Goal: Task Accomplishment & Management: Use online tool/utility

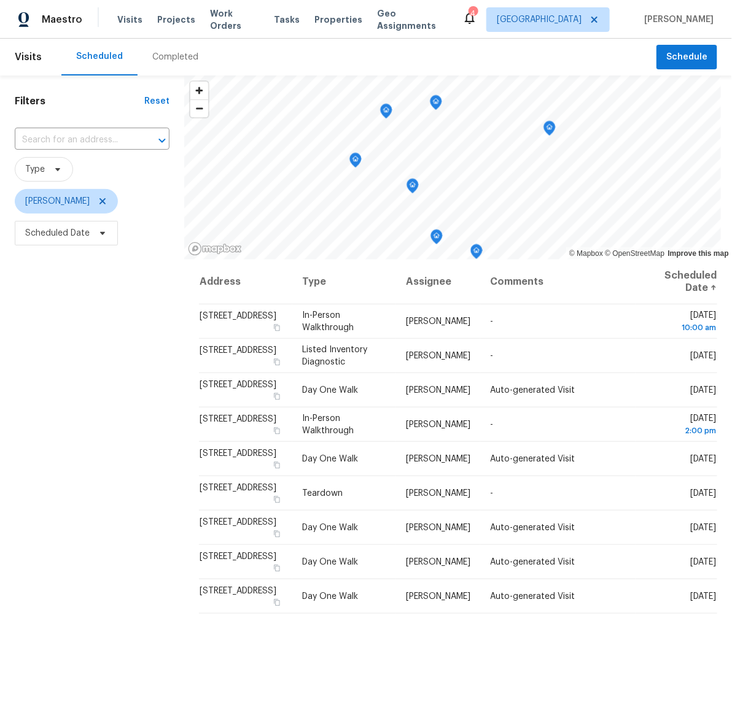
click at [144, 471] on div "Filters Reset ​ Type Andy Taylor Scheduled Date" at bounding box center [92, 452] width 184 height 753
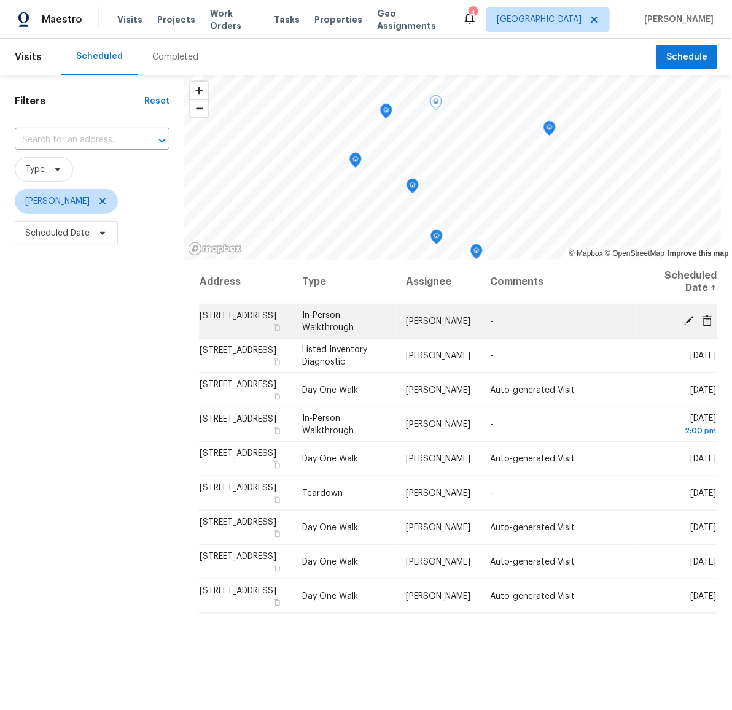
click at [200, 312] on span "10926 W Early Dusk Cir, Houston, TX 77044" at bounding box center [238, 316] width 77 height 9
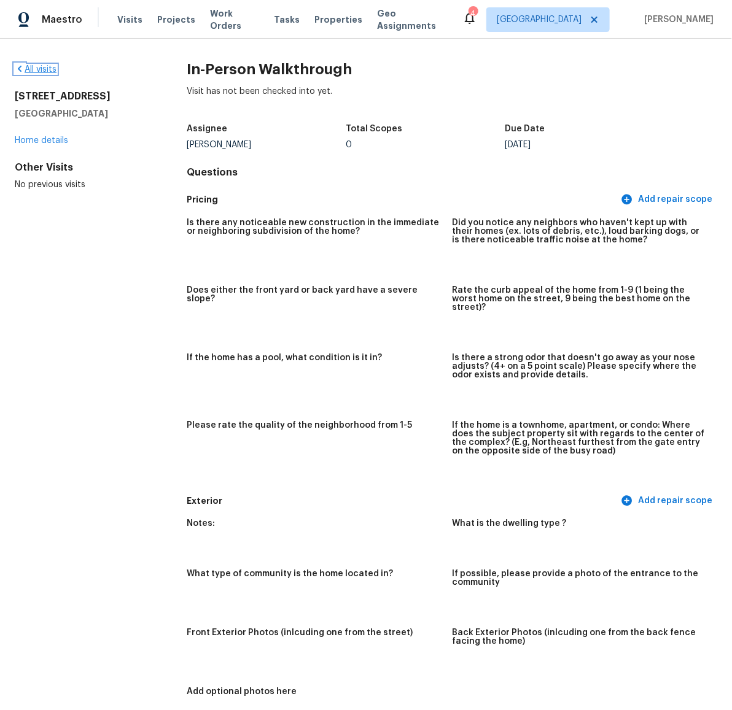
click at [44, 69] on link "All visits" at bounding box center [36, 69] width 42 height 9
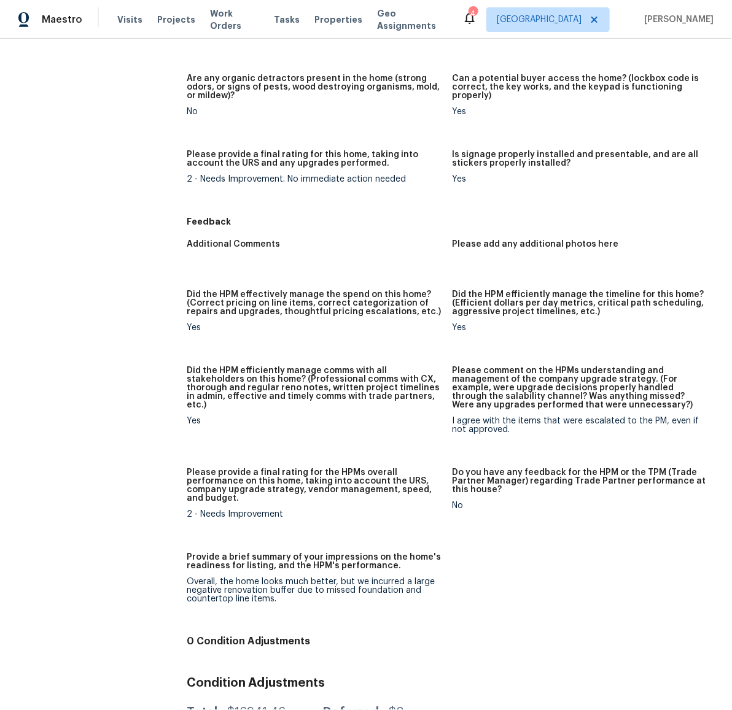
scroll to position [990, 0]
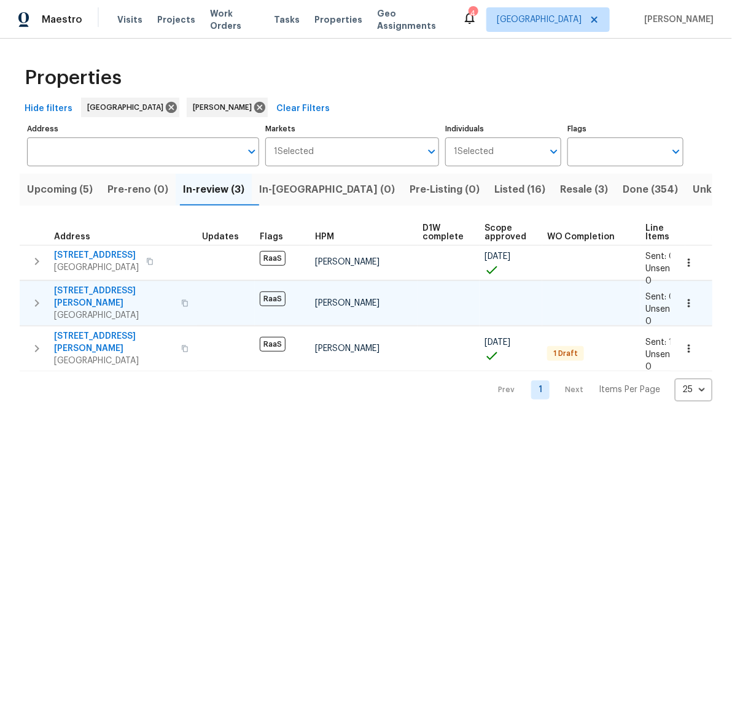
click at [79, 291] on span "[STREET_ADDRESS][PERSON_NAME]" at bounding box center [114, 297] width 120 height 25
click at [407, 99] on div "Hide filters Houston [PERSON_NAME] Clear Filters" at bounding box center [366, 109] width 693 height 23
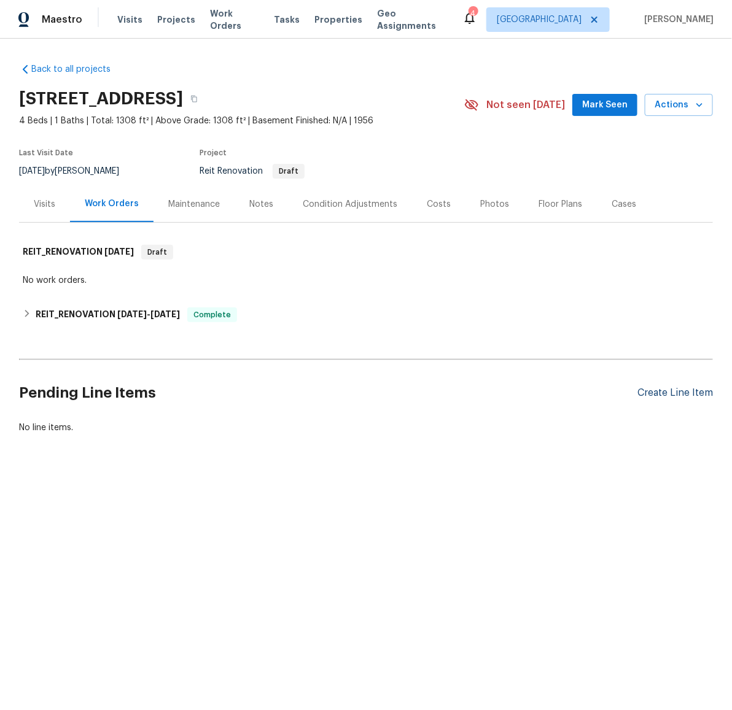
click at [697, 389] on div "Create Line Item" at bounding box center [675, 393] width 76 height 12
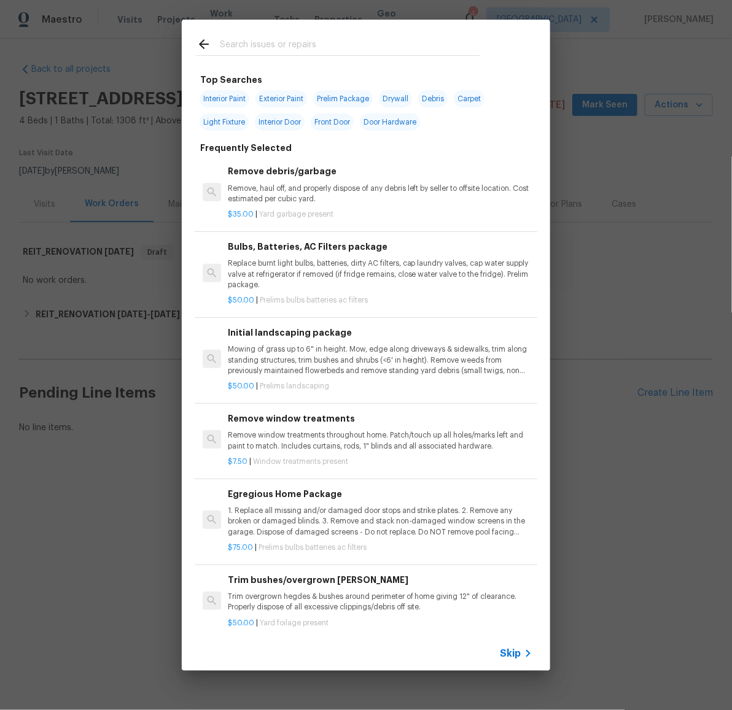
click at [293, 45] on input "text" at bounding box center [350, 46] width 260 height 18
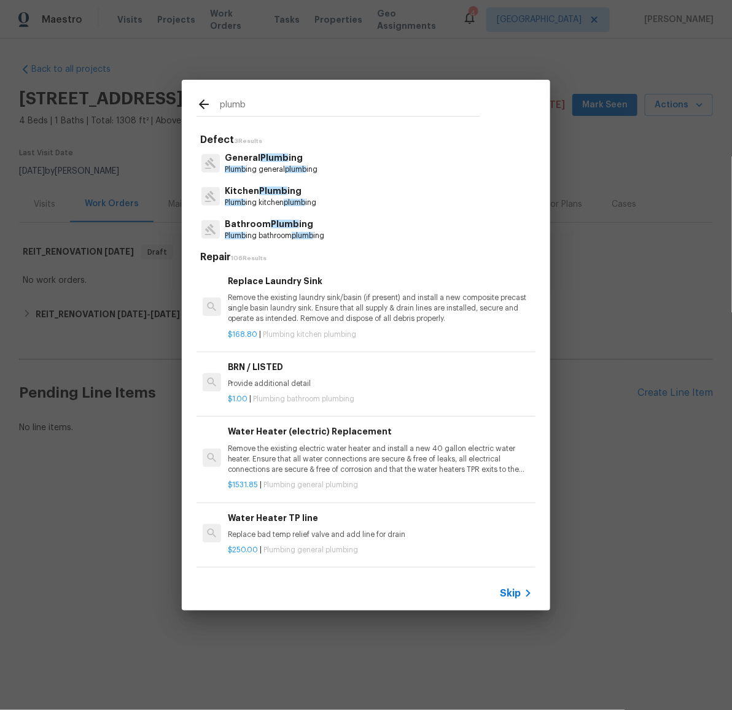
type input "plumb"
click at [265, 154] on span "Plumb" at bounding box center [274, 157] width 28 height 9
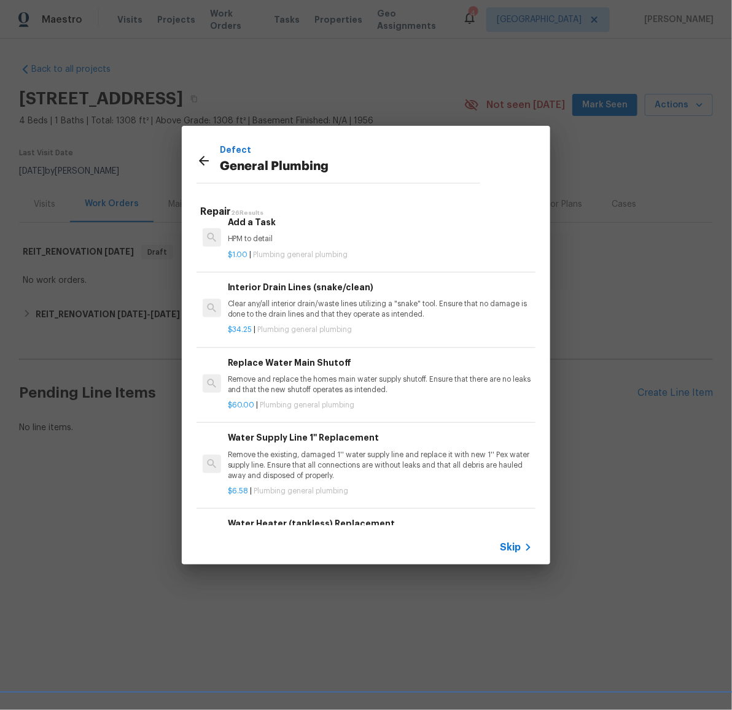
scroll to position [1368, 0]
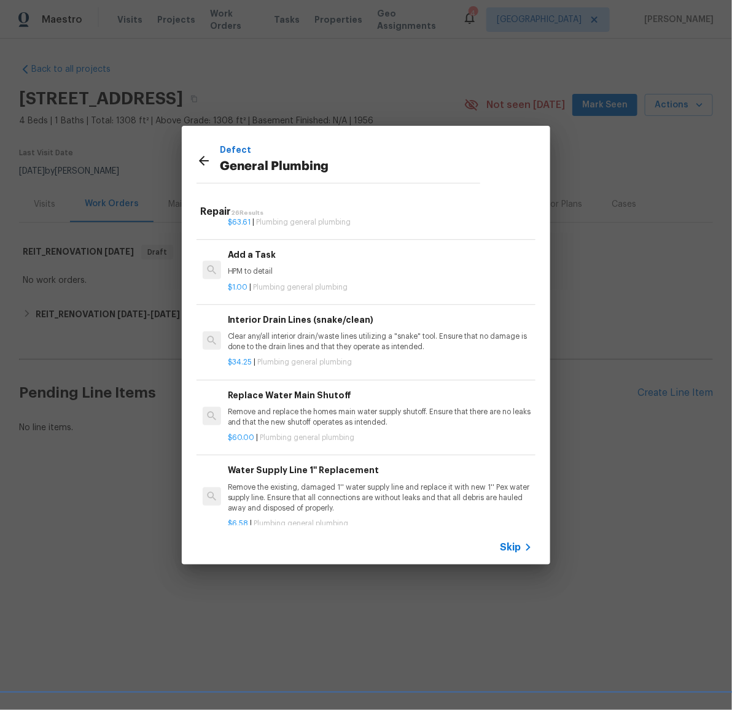
click at [248, 261] on h6 "Add a Task" at bounding box center [380, 255] width 305 height 14
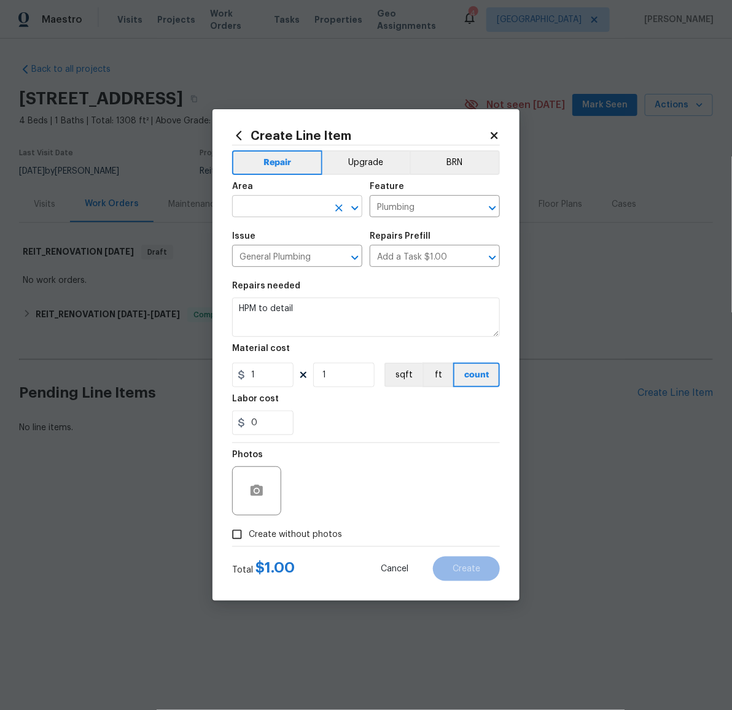
click at [303, 216] on input "text" at bounding box center [280, 207] width 96 height 19
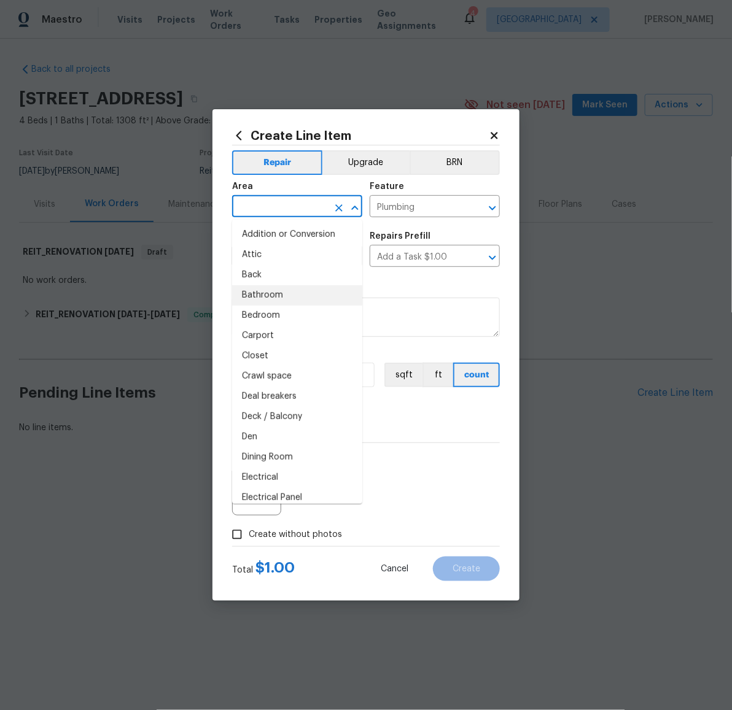
click at [300, 290] on li "Bathroom" at bounding box center [297, 295] width 130 height 20
type input "Bathroom"
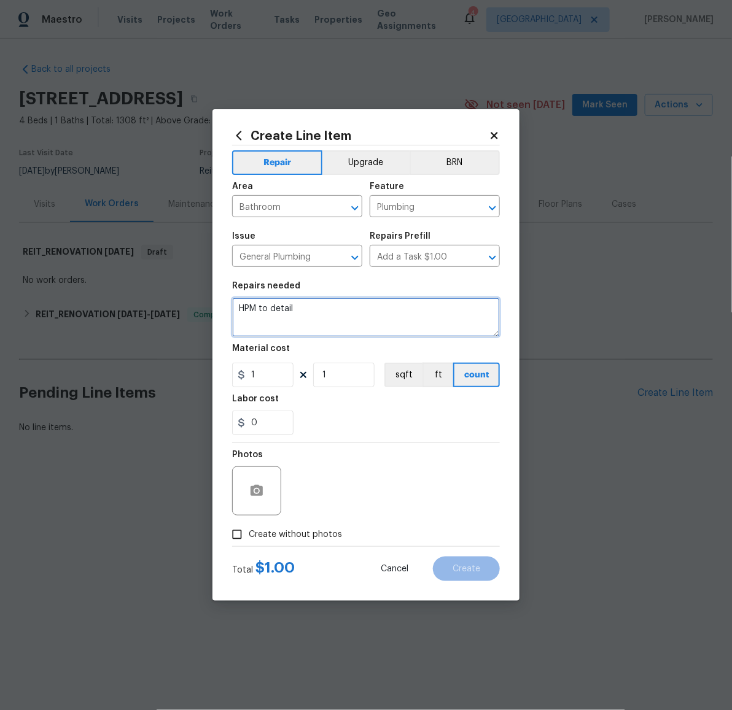
drag, startPoint x: 334, startPoint y: 319, endPoint x: 226, endPoint y: 306, distance: 108.8
click at [226, 306] on div "Create Line Item Repair Upgrade BRN Area Bathroom ​ Feature Plumbing ​ Issue Ge…" at bounding box center [365, 355] width 307 height 492
type textarea "Repair the toilet. Replace the flexible drain line. Resolve the low water press…"
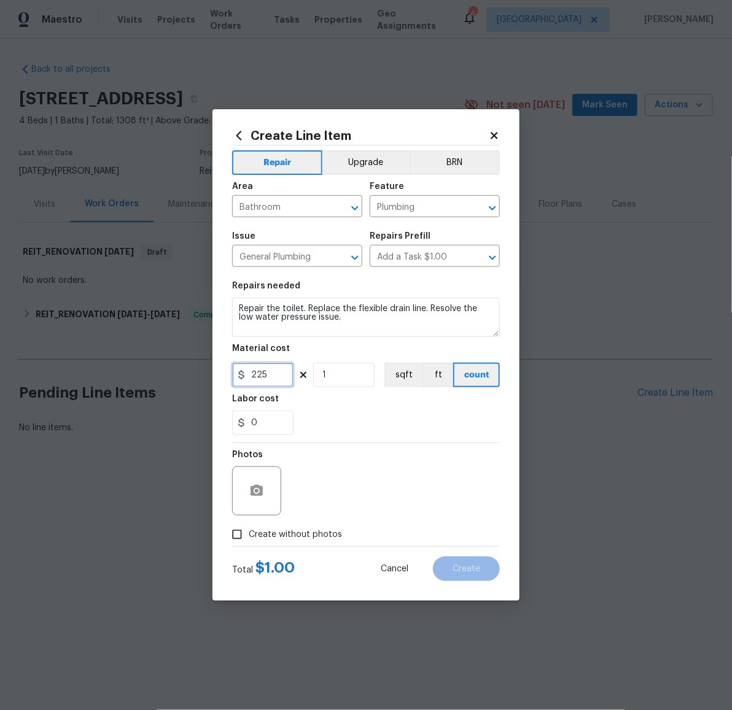
type input "225"
click at [309, 526] on label "Create without photos" at bounding box center [283, 534] width 117 height 23
click at [249, 526] on input "Create without photos" at bounding box center [236, 534] width 23 height 23
checkbox input "true"
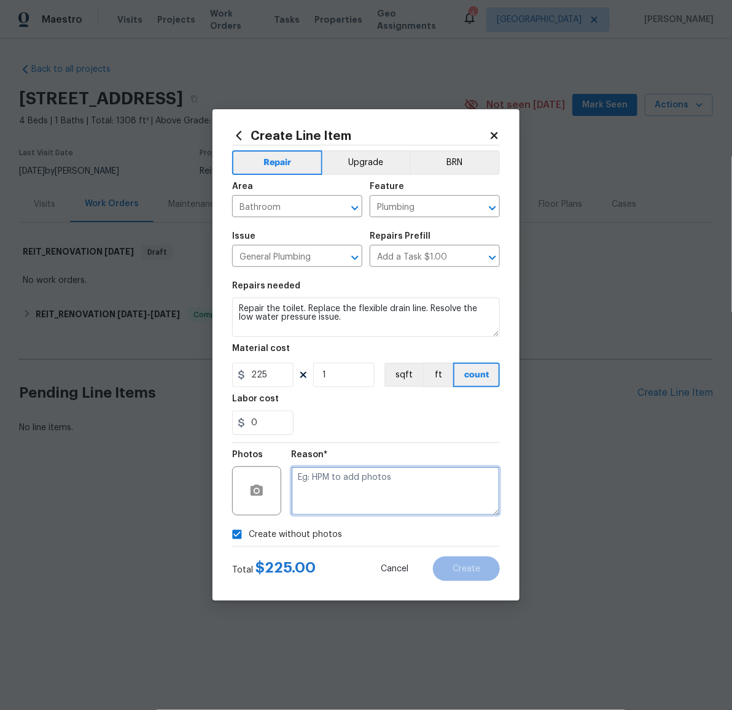
click at [332, 498] on textarea at bounding box center [395, 491] width 209 height 49
type textarea "prelim"
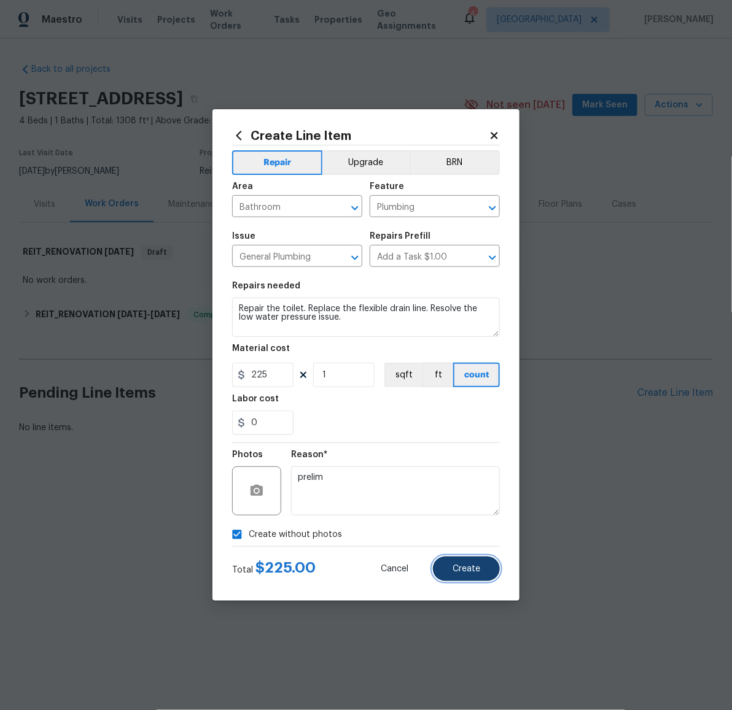
click at [462, 562] on button "Create" at bounding box center [466, 569] width 67 height 25
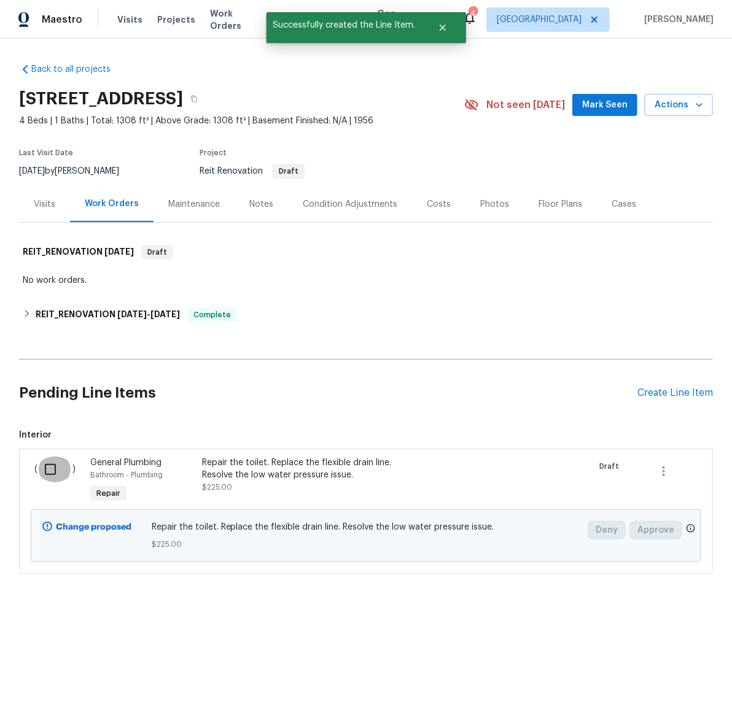
click at [42, 464] on input "checkbox" at bounding box center [54, 470] width 35 height 26
checkbox input "true"
click at [672, 676] on span "Create Work Order" at bounding box center [662, 679] width 82 height 15
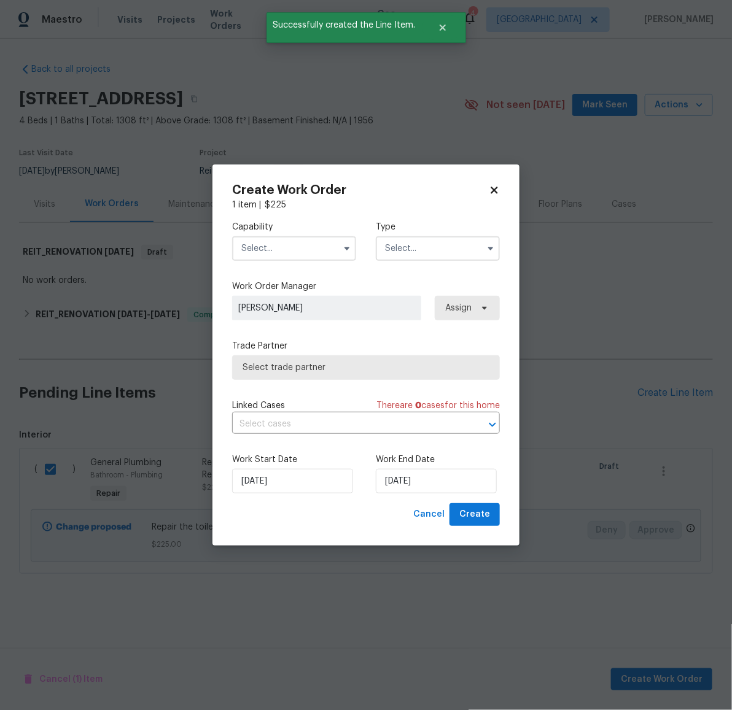
click at [293, 249] on input "text" at bounding box center [294, 248] width 124 height 25
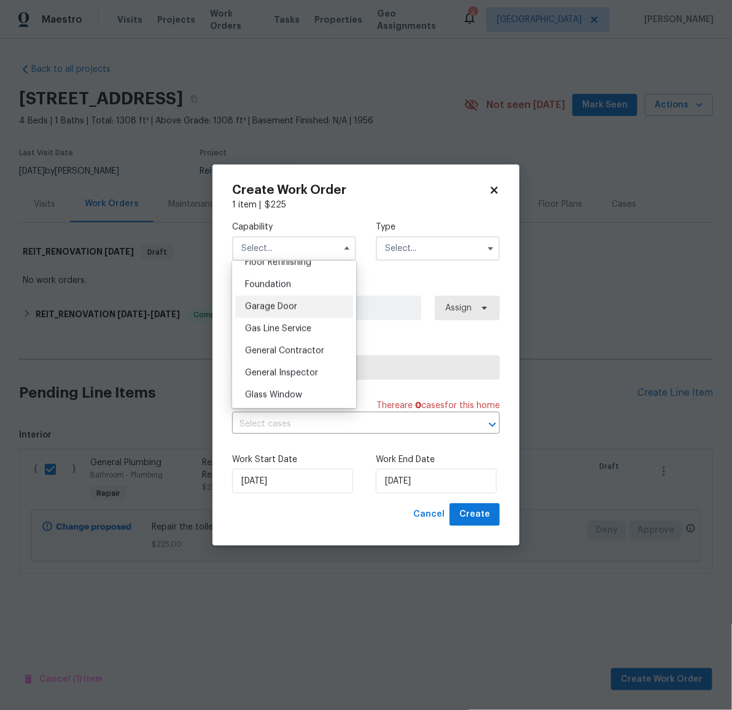
scroll to position [521, 0]
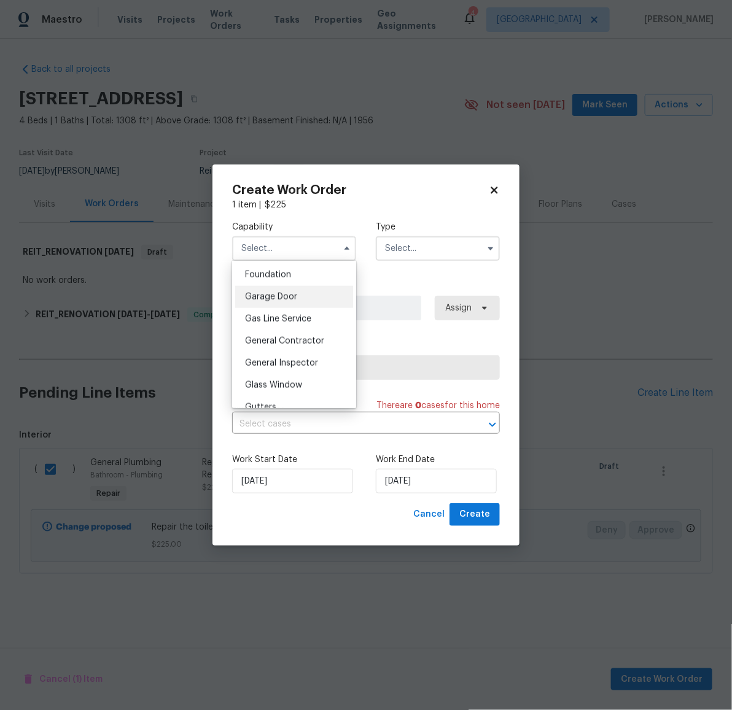
click at [308, 346] on span "General Contractor" at bounding box center [284, 341] width 79 height 9
type input "General Contractor"
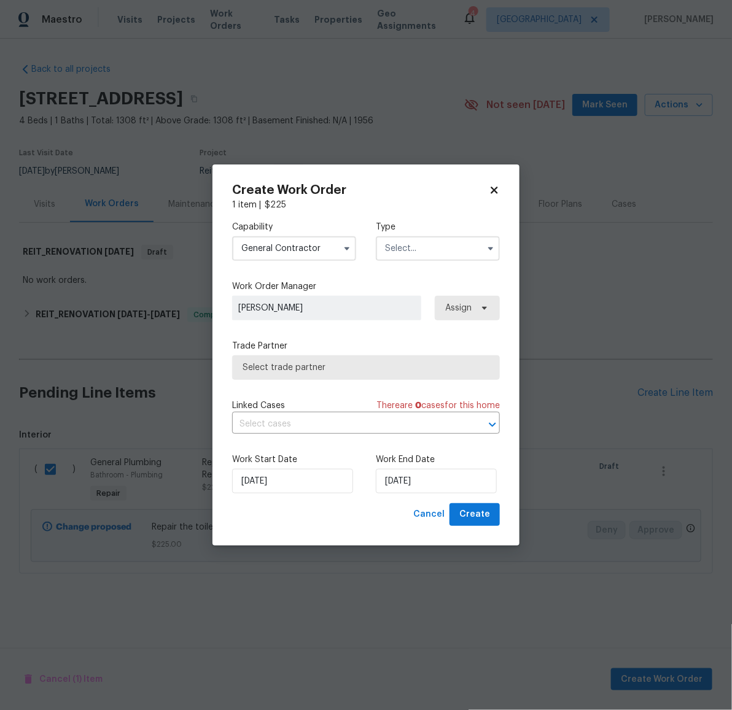
click at [411, 244] on input "text" at bounding box center [438, 248] width 124 height 25
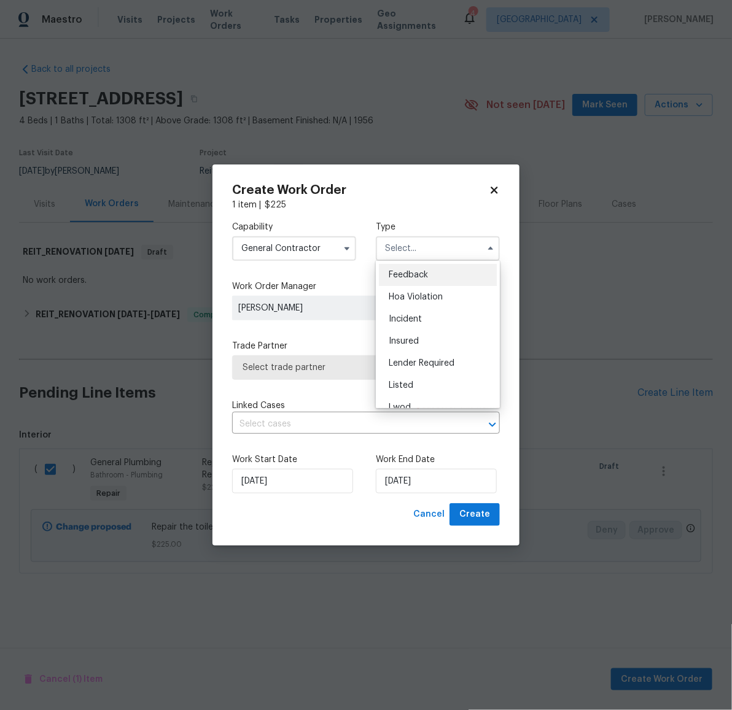
scroll to position [146, 0]
click at [424, 308] on span "Reit Renovation" at bounding box center [420, 306] width 63 height 9
type input "Reit Renovation"
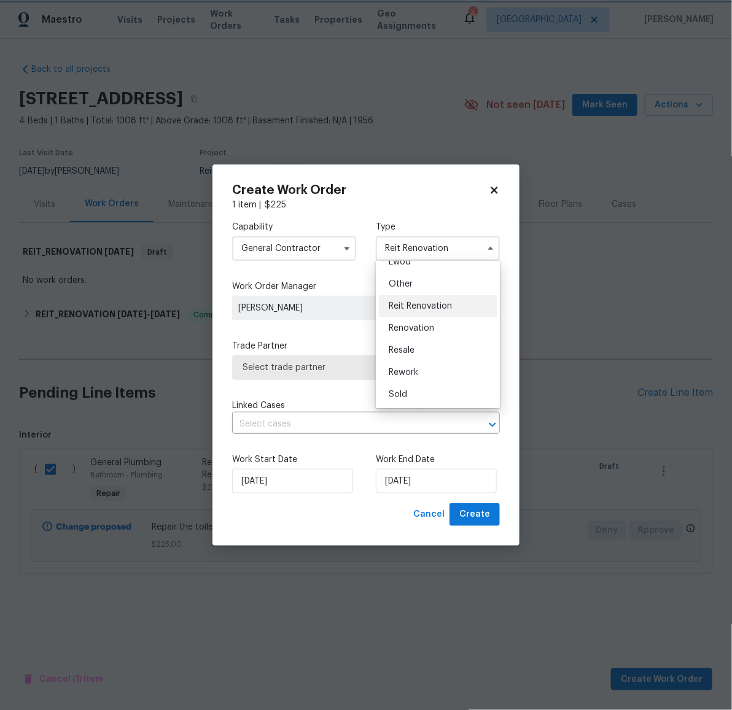
scroll to position [0, 0]
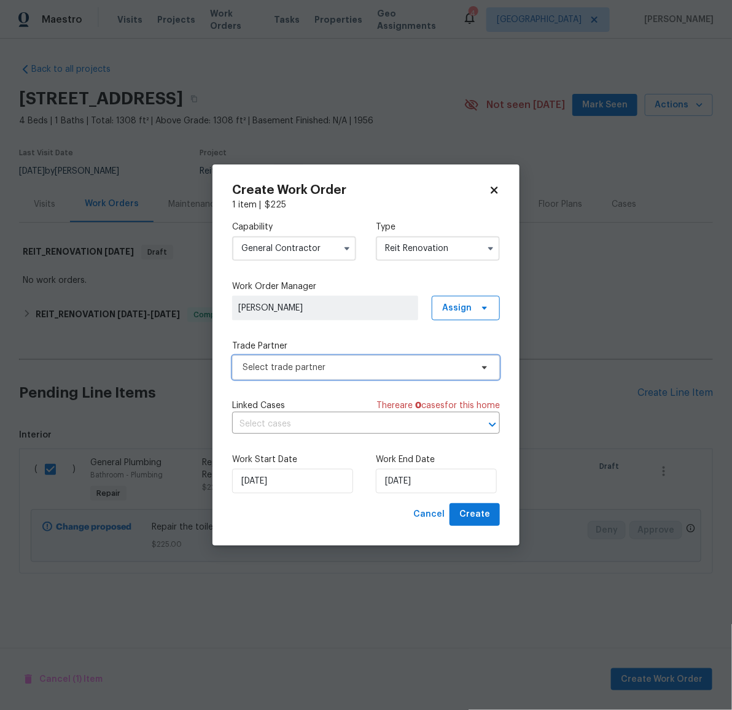
click at [336, 370] on span "Select trade partner" at bounding box center [357, 368] width 229 height 12
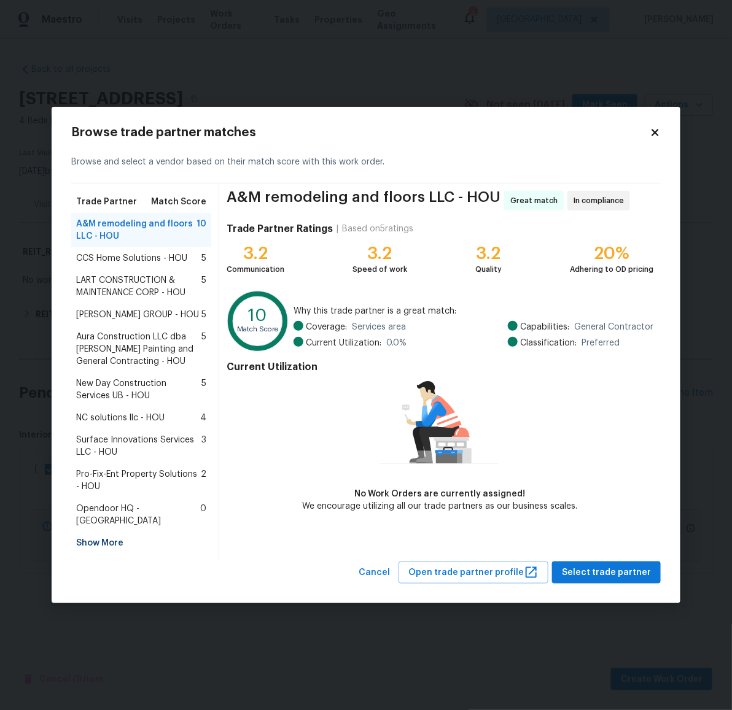
click at [122, 317] on span "BARAKEL VENZ GROUP - HOU" at bounding box center [137, 315] width 123 height 12
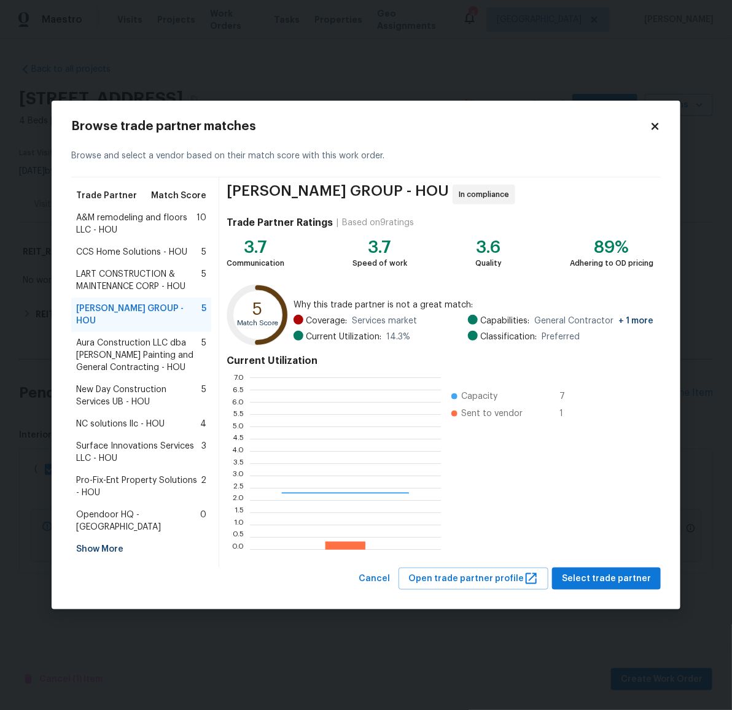
scroll to position [160, 179]
click at [630, 578] on span "Select trade partner" at bounding box center [606, 579] width 89 height 15
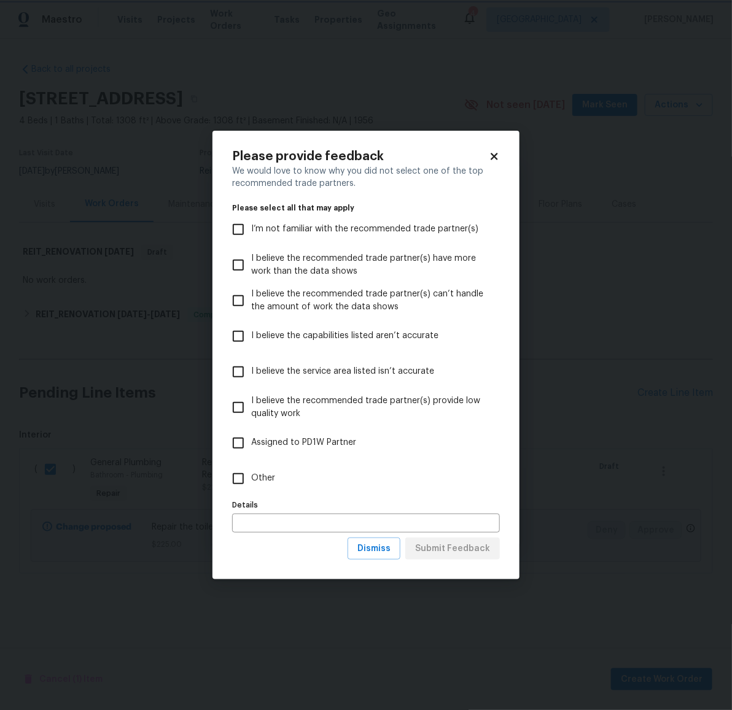
click at [539, 546] on body "Maestro Visits Projects Work Orders Tasks Properties Geo Assignments 4 Houston …" at bounding box center [366, 329] width 732 height 658
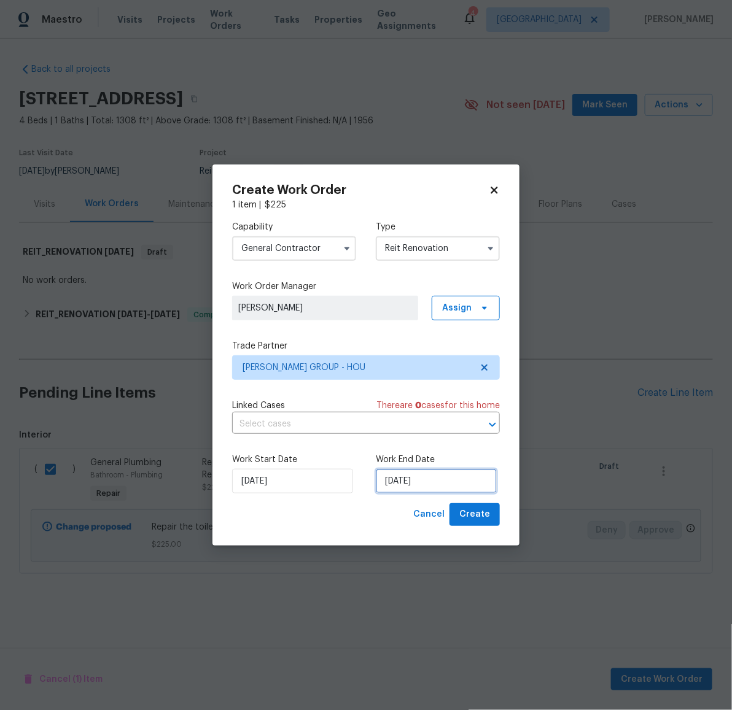
click at [426, 479] on input "9/30/2025" at bounding box center [436, 481] width 121 height 25
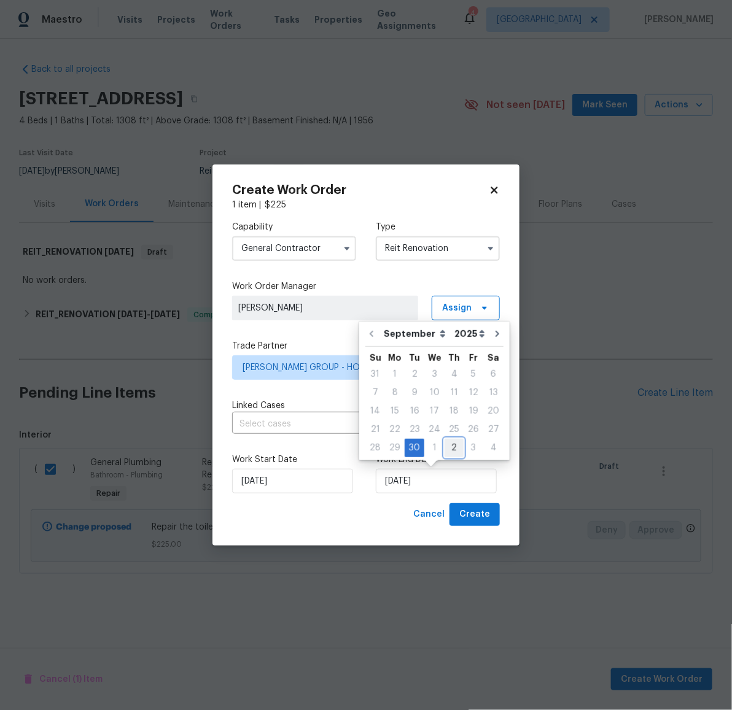
click at [449, 446] on div "2" at bounding box center [453, 448] width 19 height 17
type input "10/2/2025"
select select "9"
click at [481, 513] on span "Create" at bounding box center [474, 514] width 31 height 15
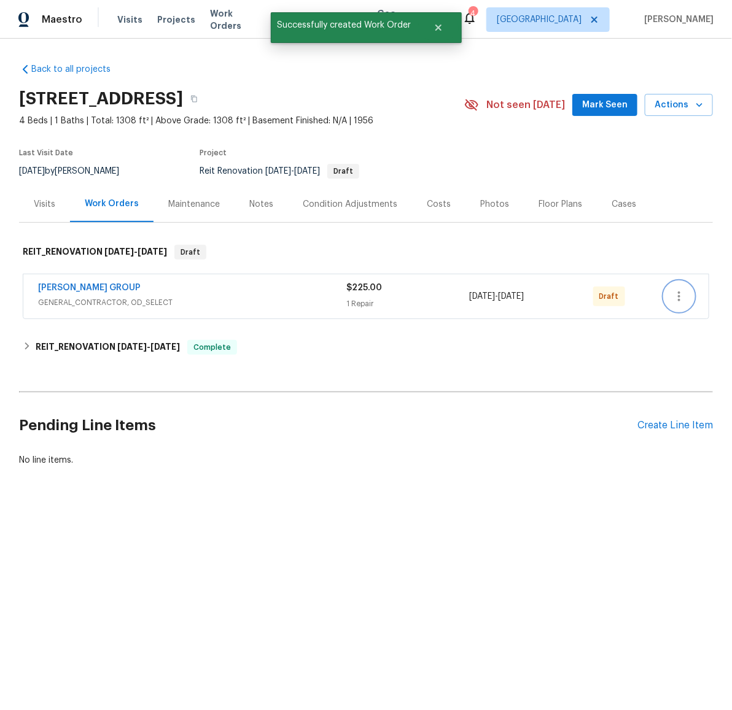
click at [672, 298] on icon "button" at bounding box center [679, 296] width 15 height 15
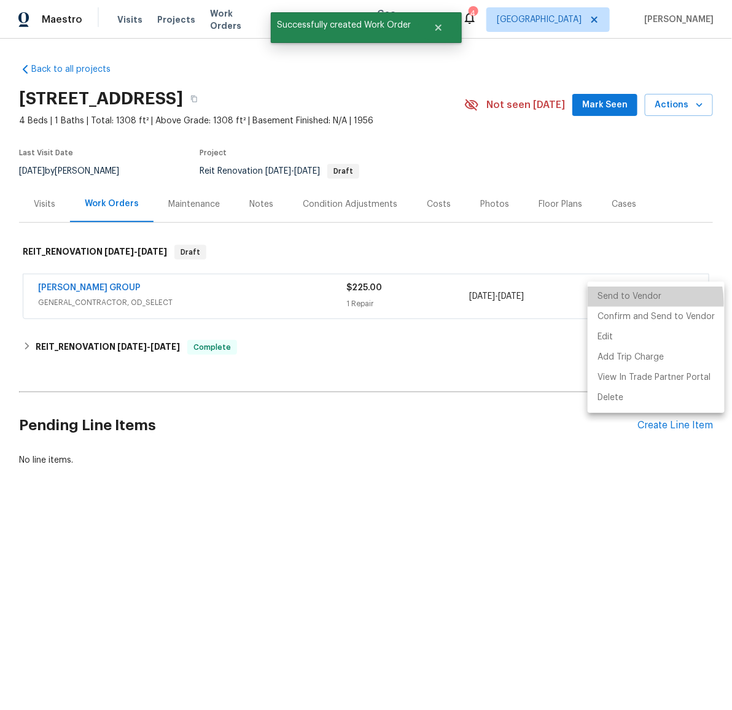
click at [632, 302] on li "Send to Vendor" at bounding box center [656, 297] width 137 height 20
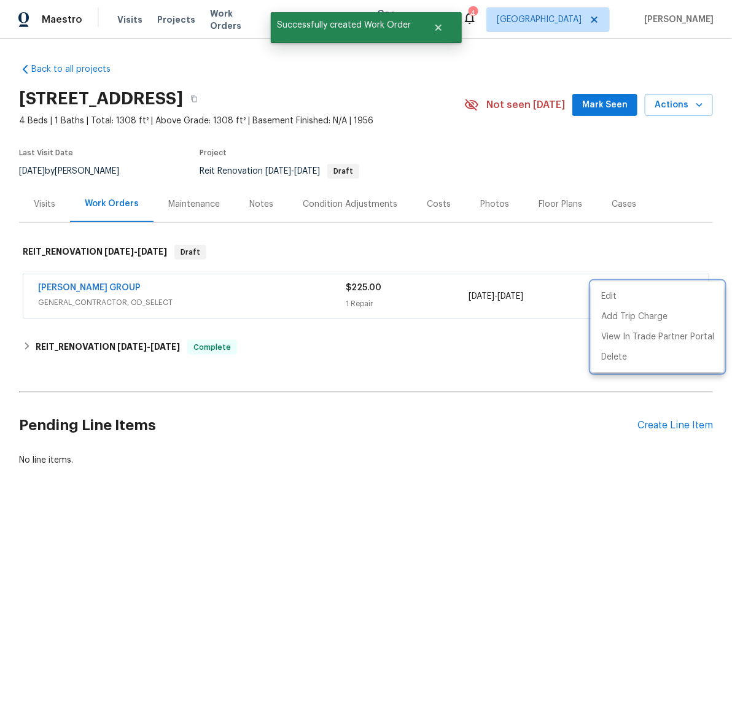
click at [433, 244] on div at bounding box center [366, 355] width 732 height 710
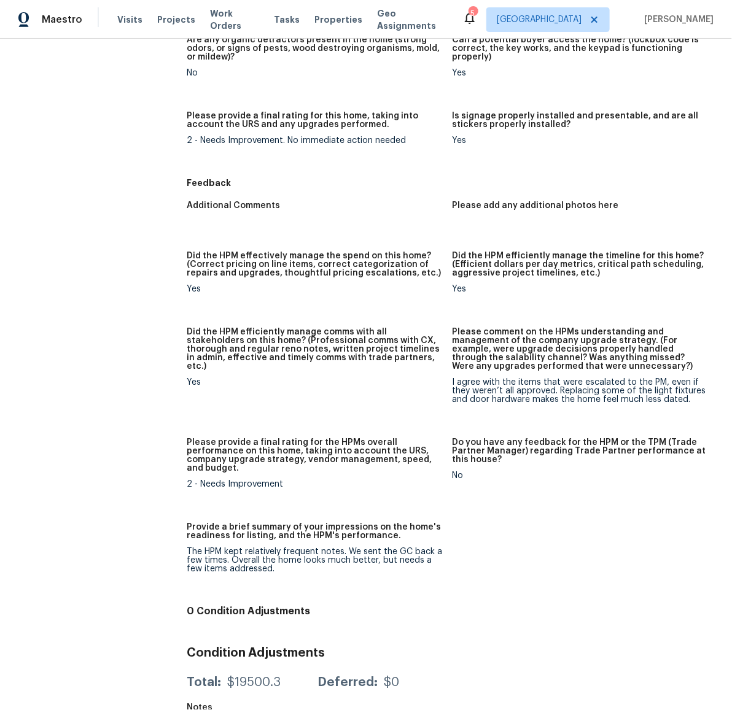
scroll to position [1268, 0]
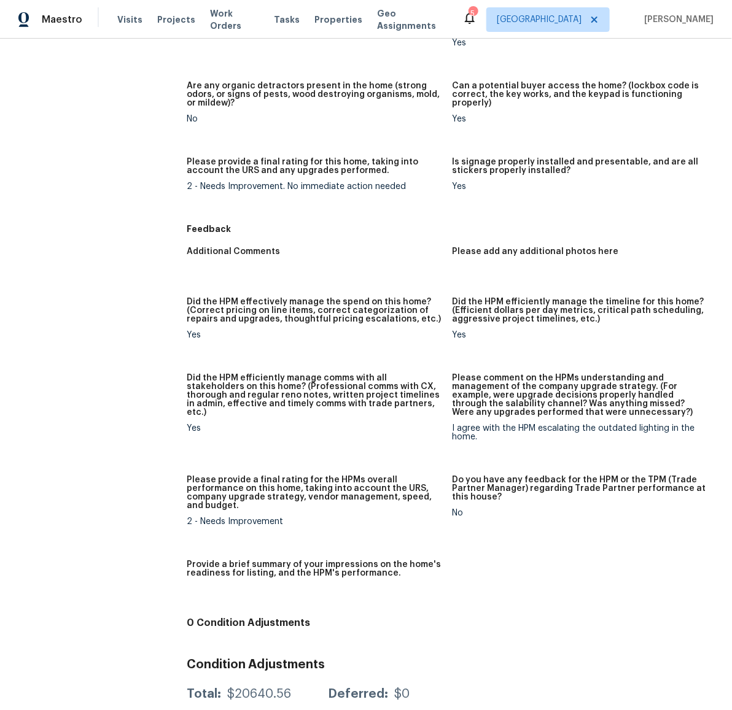
scroll to position [1064, 0]
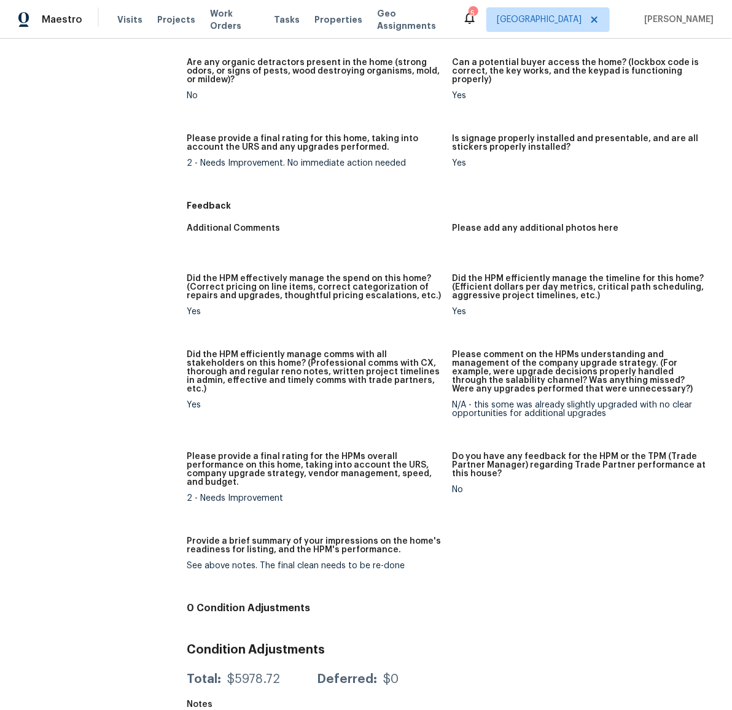
scroll to position [1082, 0]
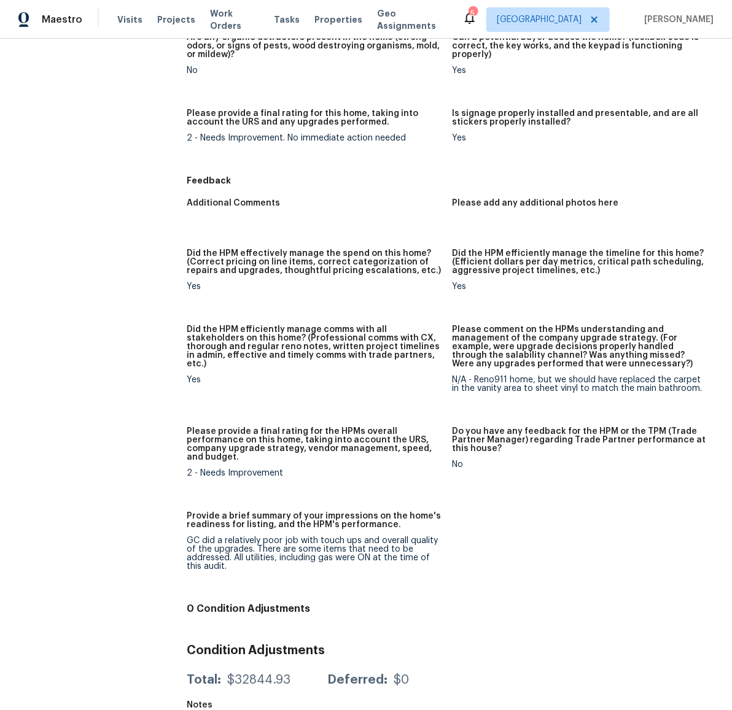
scroll to position [1185, 0]
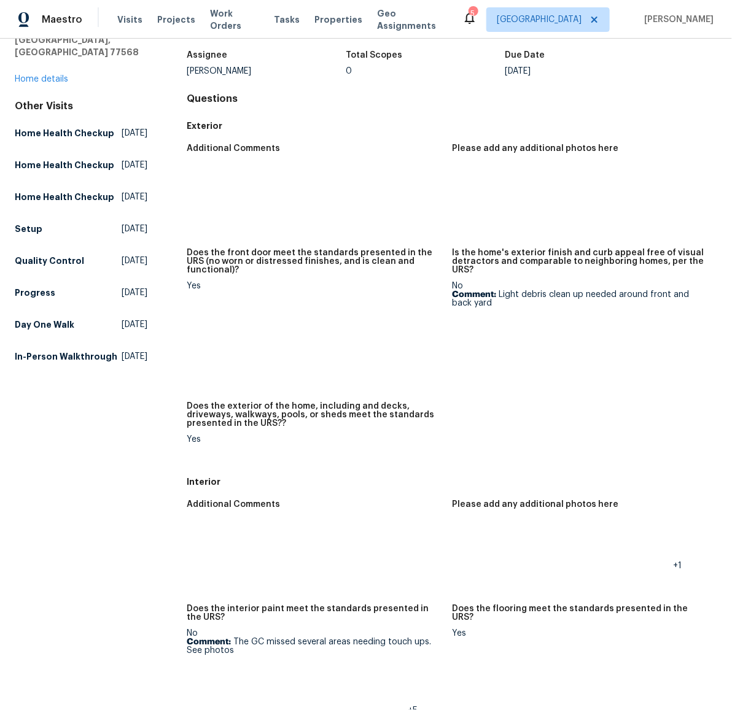
scroll to position [364, 0]
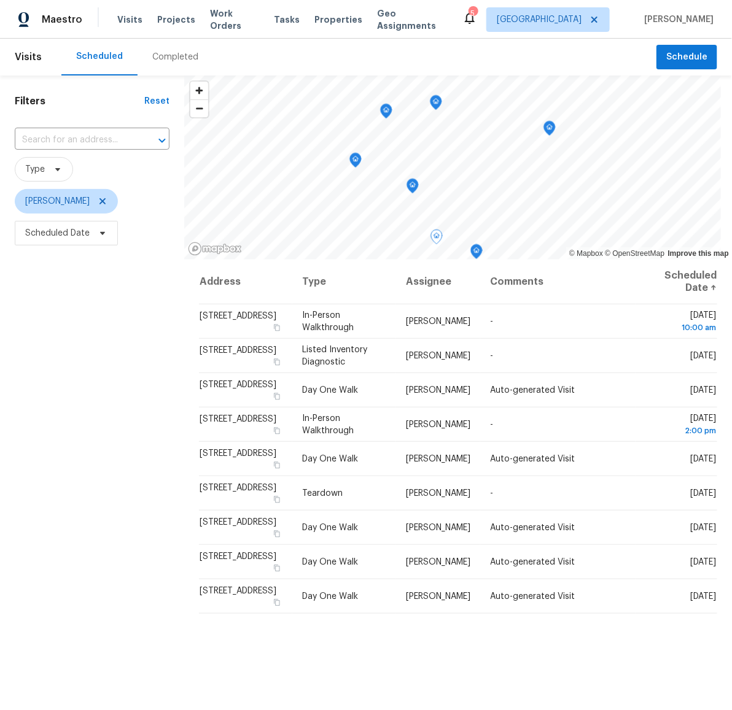
click at [155, 349] on div "Filters Reset ​ Type Andy Taylor Scheduled Date" at bounding box center [92, 452] width 184 height 753
